Goal: Transaction & Acquisition: Book appointment/travel/reservation

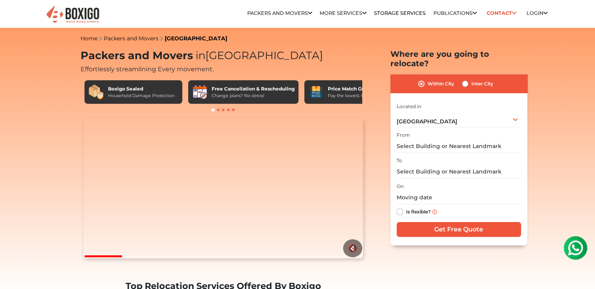
click at [471, 79] on label "Inter City" at bounding box center [482, 83] width 22 height 9
click at [463, 79] on input "Inter City" at bounding box center [465, 83] width 6 height 8
radio input "true"
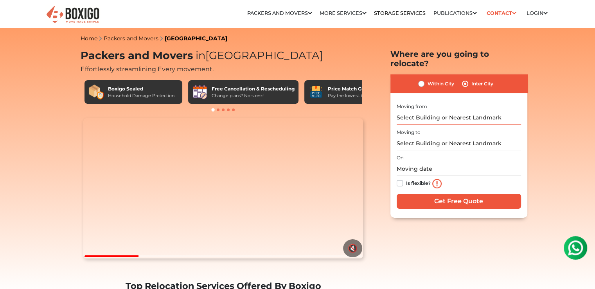
click at [435, 111] on input "text" at bounding box center [459, 118] width 124 height 14
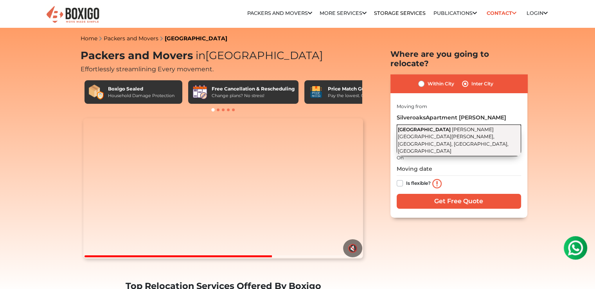
click at [437, 133] on span "[PERSON_NAME][GEOGRAPHIC_DATA][PERSON_NAME], [GEOGRAPHIC_DATA], [GEOGRAPHIC_DAT…" at bounding box center [453, 140] width 111 height 28
type input "[GEOGRAPHIC_DATA][PERSON_NAME][PERSON_NAME], [GEOGRAPHIC_DATA], [GEOGRAPHIC_DAT…"
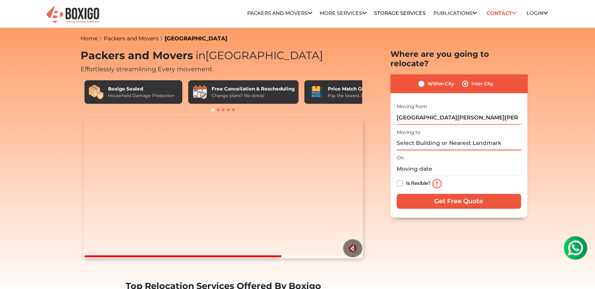
click at [437, 137] on input "text" at bounding box center [459, 144] width 124 height 14
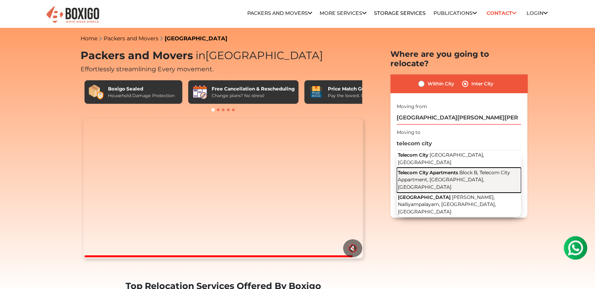
click at [460, 169] on span "Block B, Telecom City Appartment, [GEOGRAPHIC_DATA], [GEOGRAPHIC_DATA]" at bounding box center [454, 179] width 112 height 20
type input "Telecom City Apartments, [GEOGRAPHIC_DATA], [GEOGRAPHIC_DATA] Appartment, [GEOG…"
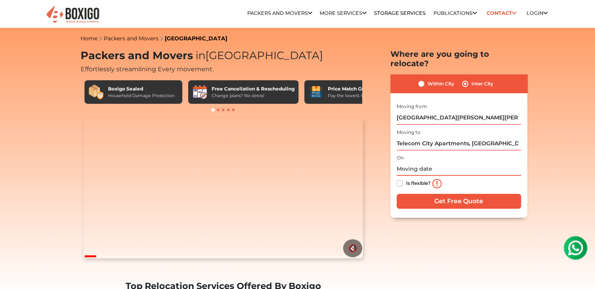
click at [406, 162] on input "text" at bounding box center [459, 169] width 124 height 14
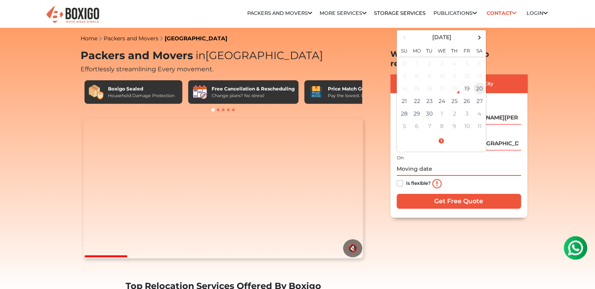
click at [479, 82] on td "20" at bounding box center [479, 88] width 13 height 13
type input "[DATE] 12:00 AM"
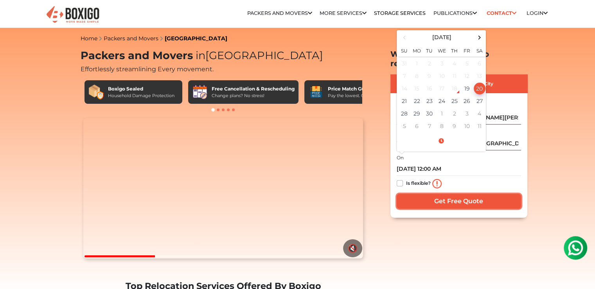
click at [459, 194] on input "Get Free Quote" at bounding box center [459, 201] width 124 height 15
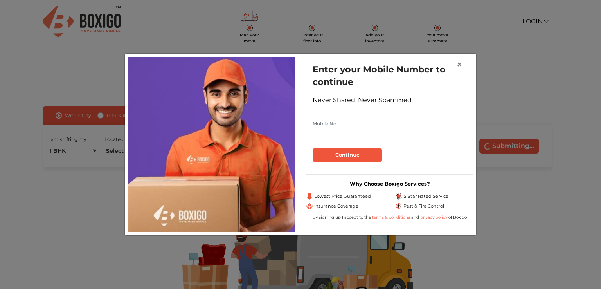
click at [347, 127] on input "text" at bounding box center [390, 123] width 154 height 13
type input "9818406079"
click at [349, 152] on button "Continue" at bounding box center [347, 154] width 69 height 13
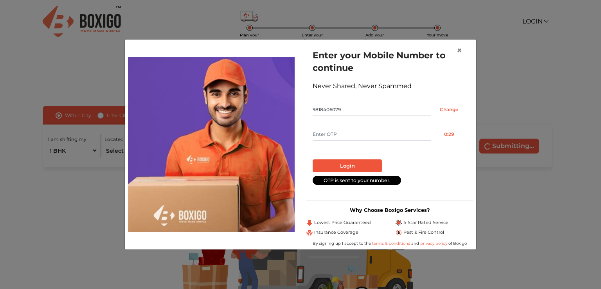
click at [346, 136] on input "text" at bounding box center [372, 134] width 119 height 13
type input "2202"
click at [351, 164] on button "Login" at bounding box center [347, 165] width 69 height 13
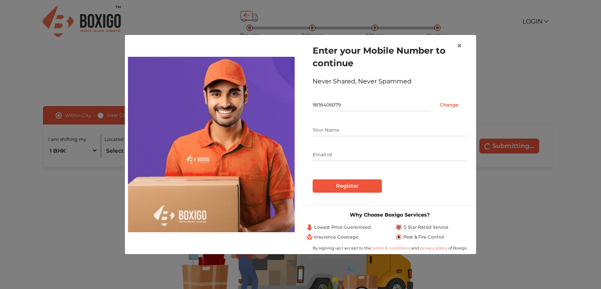
click at [335, 131] on input "text" at bounding box center [390, 130] width 154 height 13
type input "[PERSON_NAME]"
click at [335, 155] on input "text" at bounding box center [390, 154] width 154 height 13
type input "[EMAIL_ADDRESS][DOMAIN_NAME]"
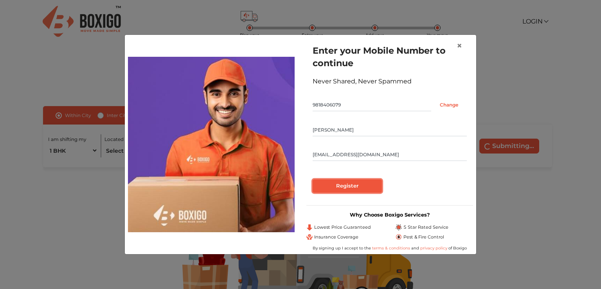
click at [349, 187] on input "Register" at bounding box center [347, 185] width 69 height 13
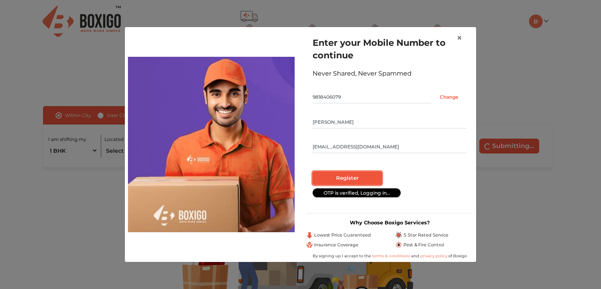
radio input "false"
radio input "true"
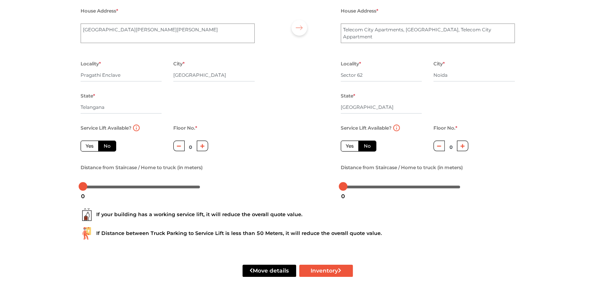
scroll to position [78, 0]
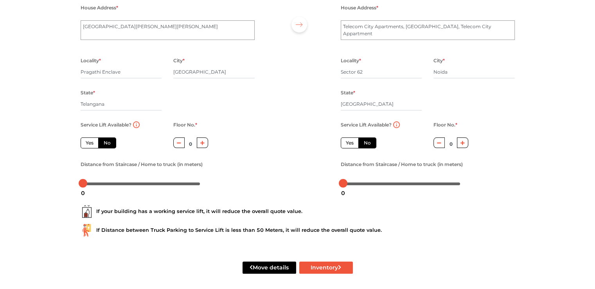
click at [203, 144] on icon "button" at bounding box center [202, 142] width 4 height 5
type input "4"
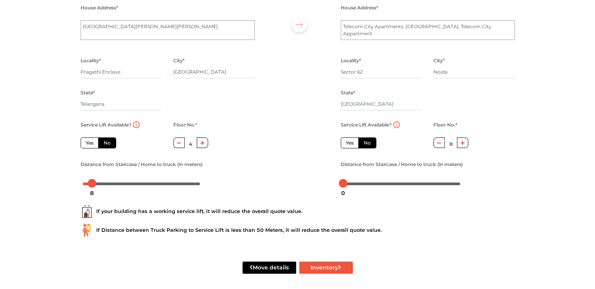
drag, startPoint x: 84, startPoint y: 185, endPoint x: 92, endPoint y: 187, distance: 7.1
click at [92, 187] on div "8" at bounding box center [92, 192] width 10 height 13
click at [186, 194] on div "If your building has a working service lift, it will reduce the overall quote v…" at bounding box center [298, 217] width 446 height 50
click at [345, 185] on div at bounding box center [345, 183] width 9 height 9
click at [401, 209] on div "If your building has a working service lift, it will reduce the overall quote v…" at bounding box center [298, 211] width 434 height 13
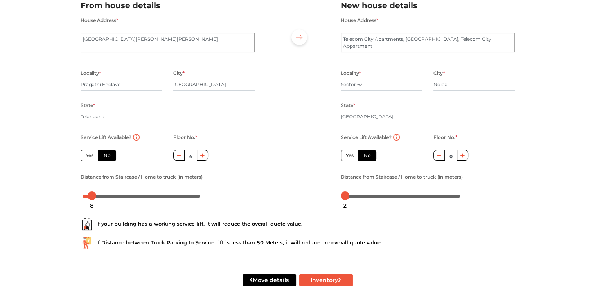
scroll to position [83, 0]
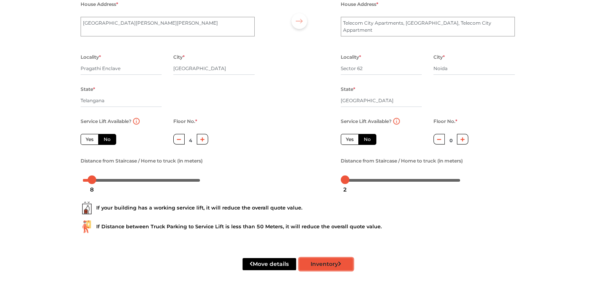
click at [320, 265] on button "Inventory" at bounding box center [326, 264] width 54 height 12
radio input "true"
type input "Sector 6"
radio input "true"
type input "Sec"
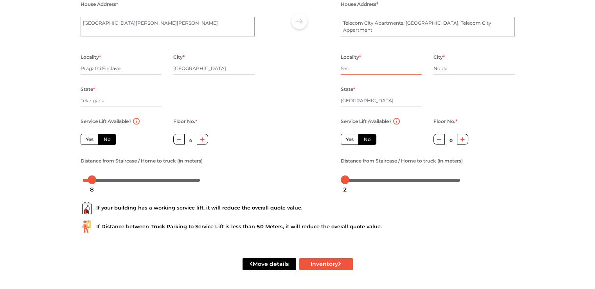
radio input "true"
type input "Se"
radio input "true"
type input "S"
radio input "true"
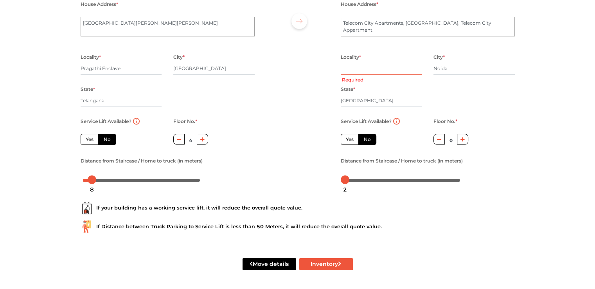
radio input "true"
type input "b"
radio input "true"
type input "be"
radio input "true"
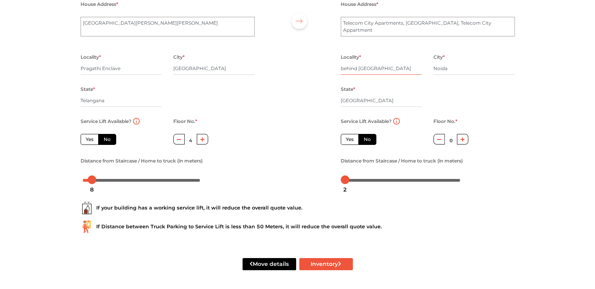
click at [369, 68] on input "behind forti hospital" at bounding box center [381, 68] width 81 height 13
type input "behind fortis hospital"
click at [339, 262] on icon "submit" at bounding box center [339, 263] width 3 height 5
radio input "true"
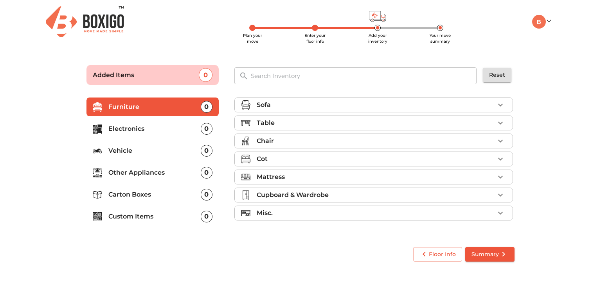
click at [500, 122] on icon "button" at bounding box center [500, 122] width 9 height 9
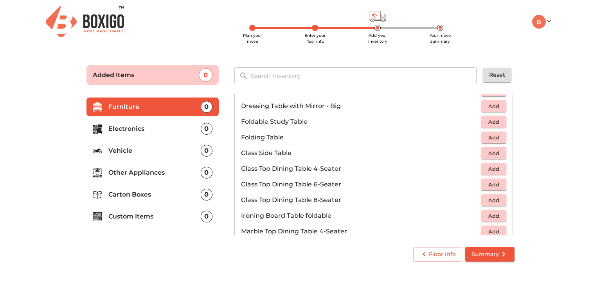
scroll to position [237, 0]
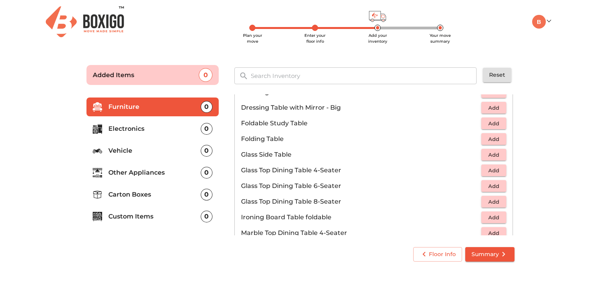
click at [485, 138] on span "Add" at bounding box center [493, 139] width 17 height 9
click at [541, 174] on main "Plan your move Enter your floor info Add your inventory Your move summary Added…" at bounding box center [300, 161] width 601 height 215
click at [538, 181] on main "Plan your move Enter your floor info Add your inventory Your move summary Added…" at bounding box center [300, 161] width 601 height 215
click at [495, 254] on span "Summary" at bounding box center [489, 254] width 37 height 10
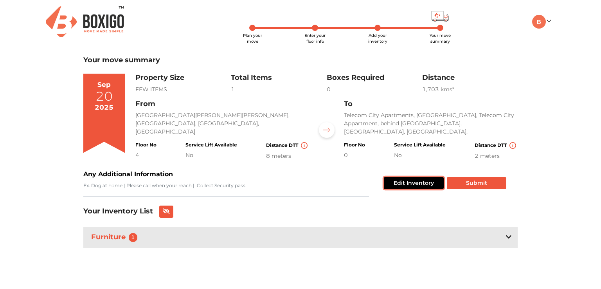
click at [407, 182] on button "Edit Inventory" at bounding box center [414, 183] width 60 height 12
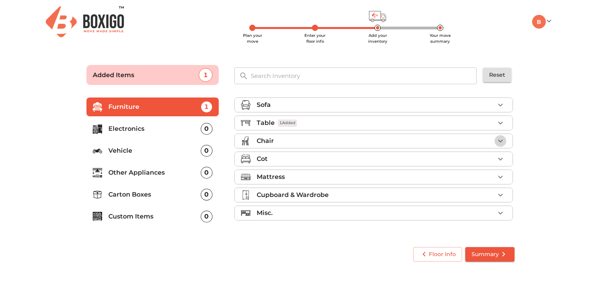
click at [503, 142] on icon "button" at bounding box center [500, 140] width 9 height 9
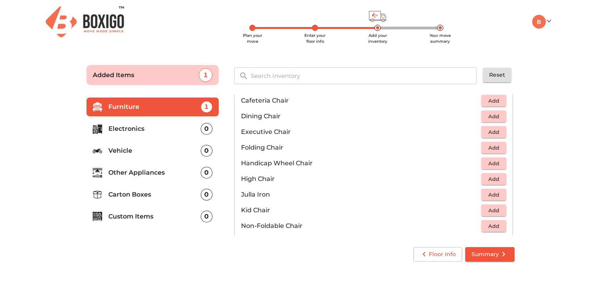
scroll to position [133, 0]
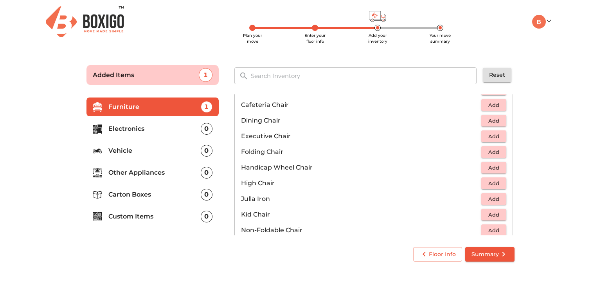
click at [487, 152] on span "Add" at bounding box center [493, 151] width 17 height 9
click at [496, 152] on icon "button" at bounding box center [500, 151] width 9 height 9
click at [488, 255] on span "Summary" at bounding box center [489, 254] width 37 height 10
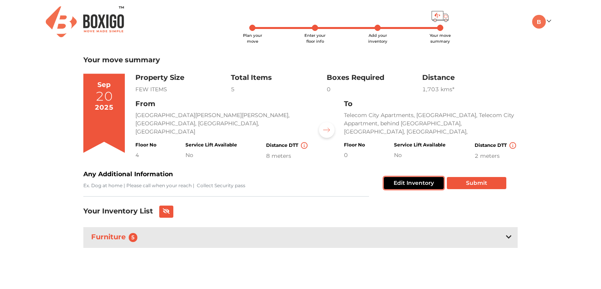
click at [423, 181] on button "Edit Inventory" at bounding box center [414, 183] width 60 height 12
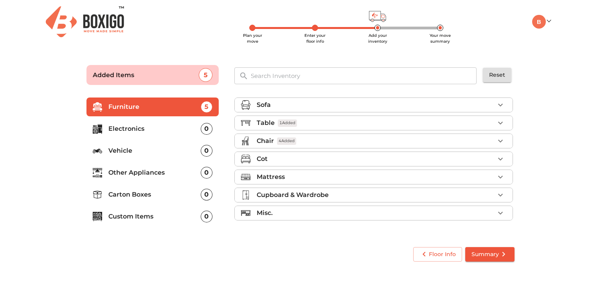
click at [501, 212] on icon "button" at bounding box center [500, 213] width 5 height 3
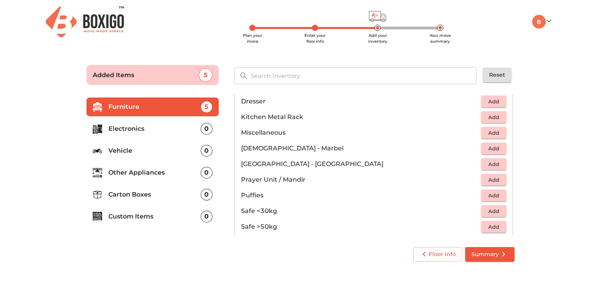
scroll to position [259, 0]
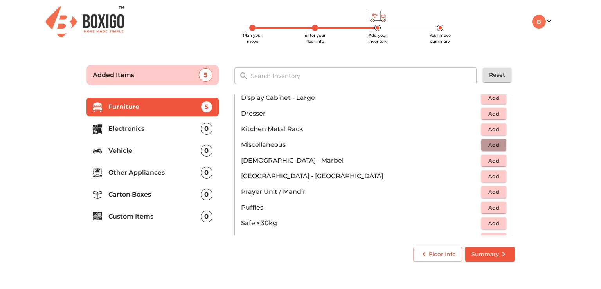
click at [491, 143] on span "Add" at bounding box center [493, 144] width 17 height 9
click at [490, 254] on span "Summary" at bounding box center [489, 254] width 37 height 10
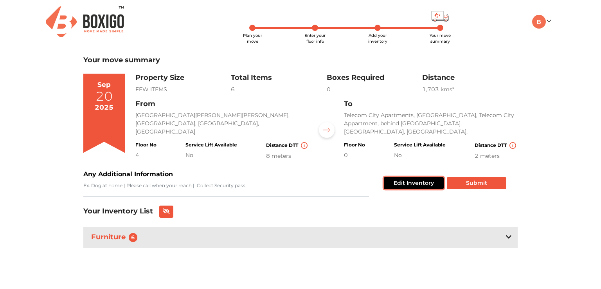
click at [415, 182] on button "Edit Inventory" at bounding box center [414, 183] width 60 height 12
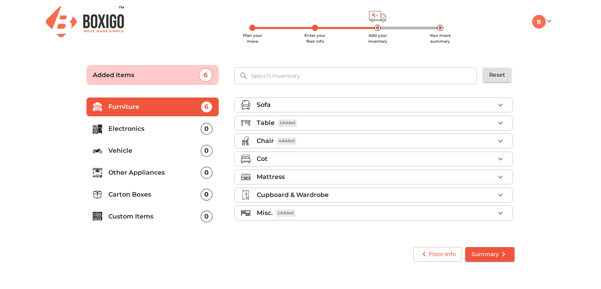
click at [501, 210] on icon "button" at bounding box center [500, 212] width 9 height 9
click at [498, 212] on icon "button" at bounding box center [500, 212] width 5 height 3
click at [503, 212] on icon "button" at bounding box center [500, 212] width 9 height 9
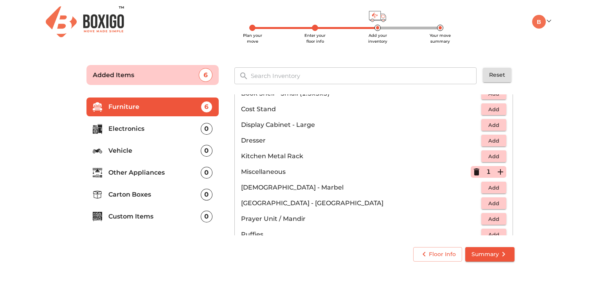
scroll to position [235, 0]
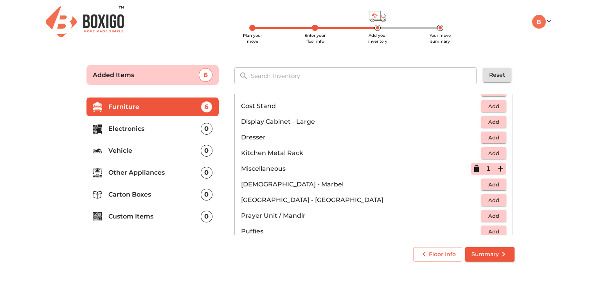
click at [474, 167] on icon "button" at bounding box center [476, 168] width 5 height 7
click at [206, 193] on div "0" at bounding box center [207, 195] width 12 height 12
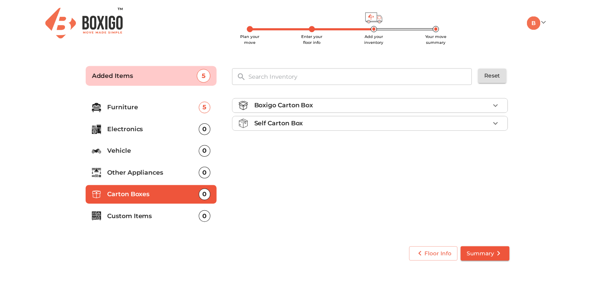
scroll to position [0, 0]
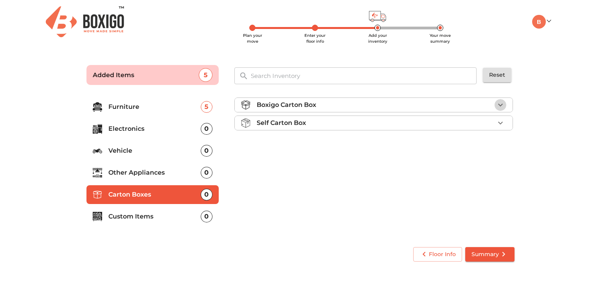
click at [500, 105] on icon "button" at bounding box center [500, 105] width 5 height 3
click at [499, 146] on icon "button" at bounding box center [500, 144] width 9 height 9
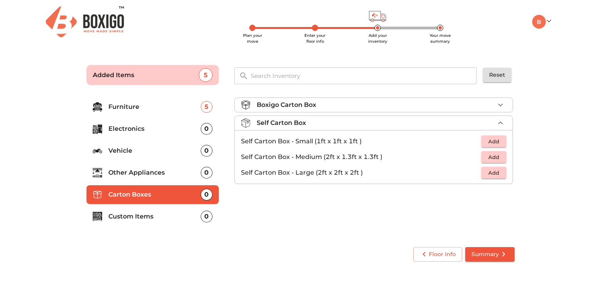
click at [483, 142] on button "Add" at bounding box center [493, 141] width 25 height 12
click at [478, 254] on span "Summary" at bounding box center [489, 254] width 37 height 10
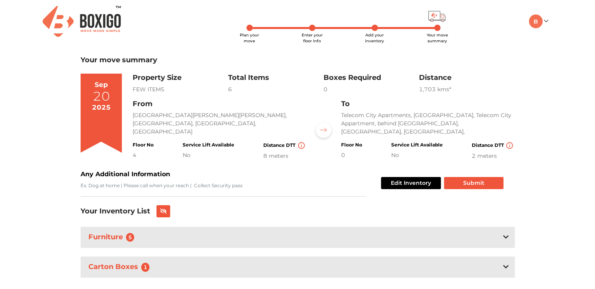
scroll to position [15, 0]
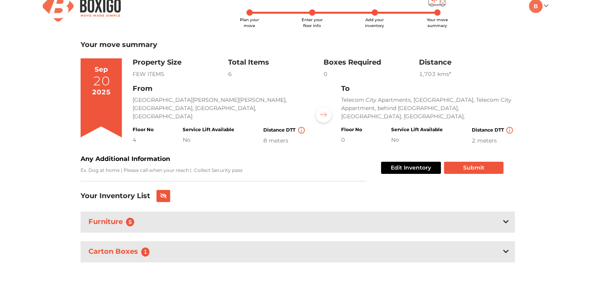
click at [186, 136] on div "No" at bounding box center [209, 140] width 52 height 8
click at [187, 136] on div "No" at bounding box center [209, 140] width 52 height 8
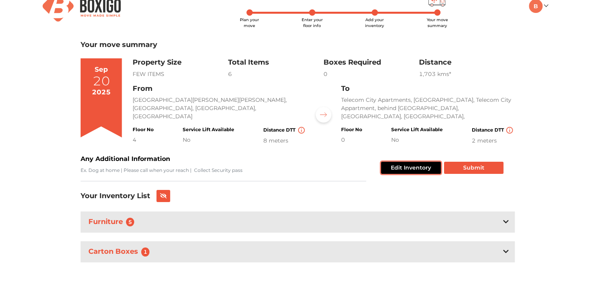
click at [426, 167] on button "Edit Inventory" at bounding box center [411, 168] width 60 height 12
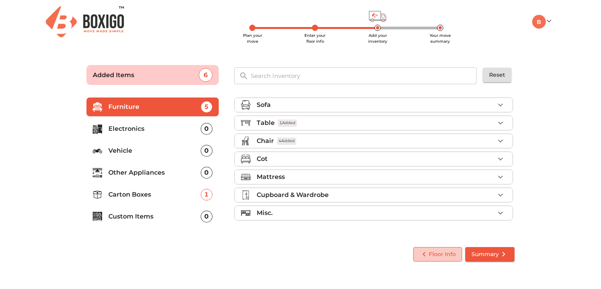
click at [432, 255] on span "Floor Info" at bounding box center [437, 254] width 36 height 10
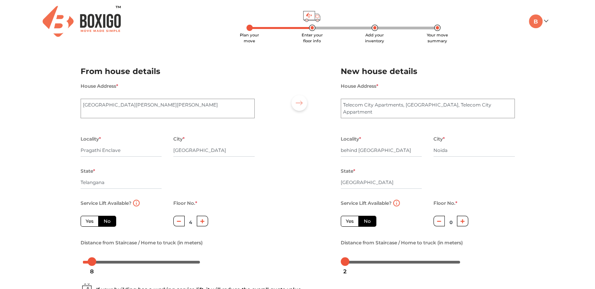
click at [90, 222] on label "Yes" at bounding box center [90, 221] width 18 height 11
click at [90, 222] on input "Yes" at bounding box center [88, 219] width 5 height 5
radio input "true"
type input "0"
click at [352, 219] on label "Yes" at bounding box center [350, 221] width 18 height 11
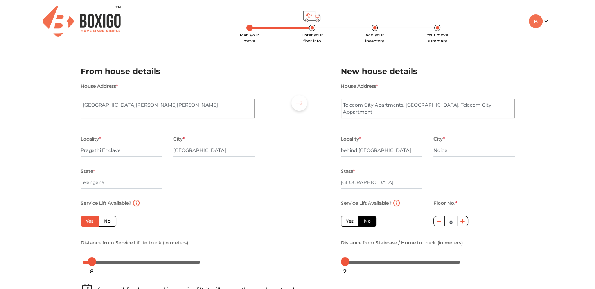
click at [351, 219] on input "Yes" at bounding box center [348, 219] width 5 height 5
radio input "false"
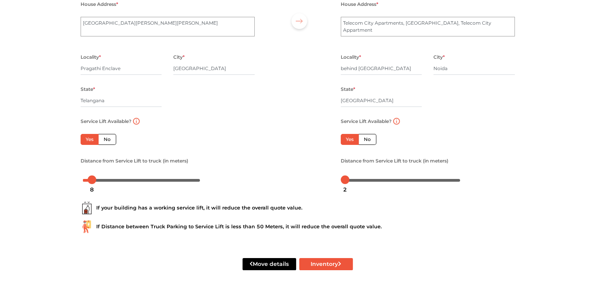
scroll to position [83, 0]
click at [90, 181] on body "Plan your move Enter your floor info Add your inventory Your move summary My Mo…" at bounding box center [297, 62] width 595 height 289
click at [179, 198] on div "If your building has a working service lift, it will reduce the overall quote v…" at bounding box center [298, 214] width 446 height 50
click at [344, 183] on div "1" at bounding box center [344, 189] width 10 height 13
click at [346, 183] on div "1" at bounding box center [344, 189] width 10 height 13
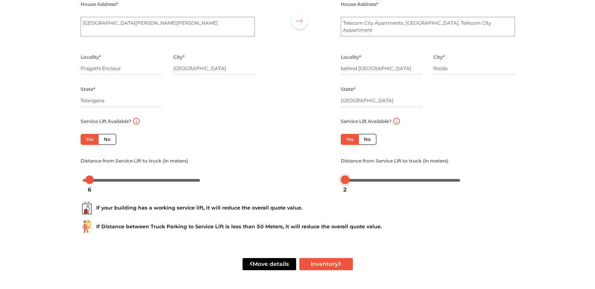
click at [345, 180] on div at bounding box center [345, 179] width 9 height 9
click at [392, 197] on div "If your building has a working service lift, it will reduce the overall quote v…" at bounding box center [298, 214] width 446 height 50
click at [329, 264] on button "Inventory" at bounding box center [326, 264] width 54 height 12
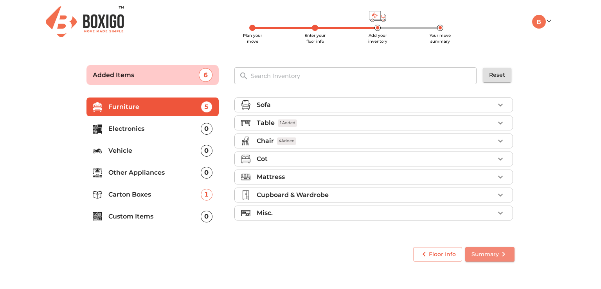
click at [488, 257] on span "Summary" at bounding box center [489, 254] width 37 height 10
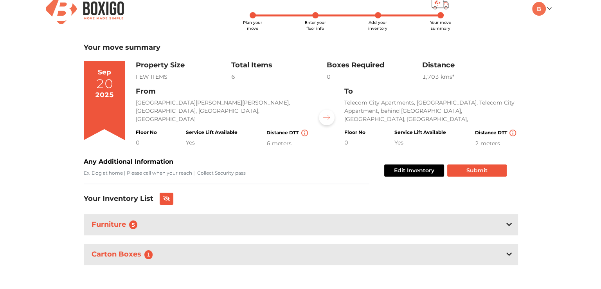
scroll to position [15, 0]
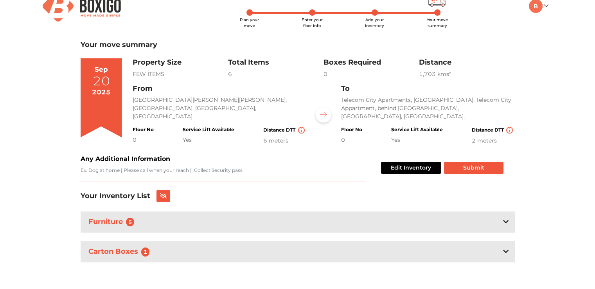
click at [156, 168] on textarea "Any Additional Information" at bounding box center [224, 174] width 286 height 14
type textarea "Please call asap"
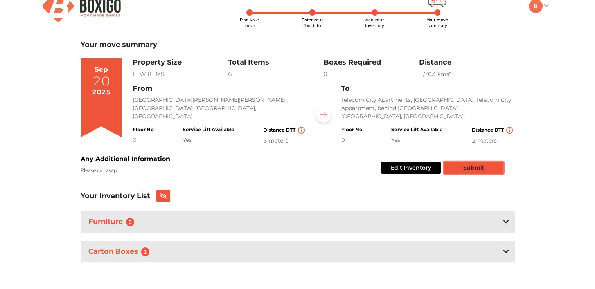
click at [460, 171] on button "Submit" at bounding box center [473, 168] width 59 height 12
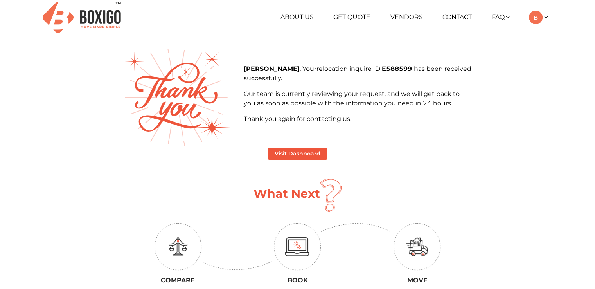
scroll to position [2, 0]
